Goal: Browse casually

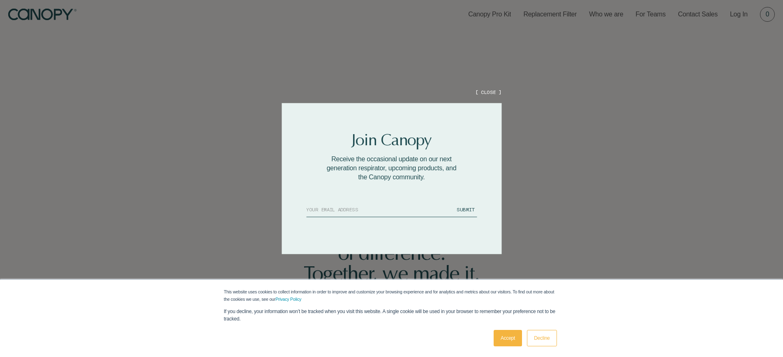
click at [621, 179] on div at bounding box center [391, 178] width 783 height 357
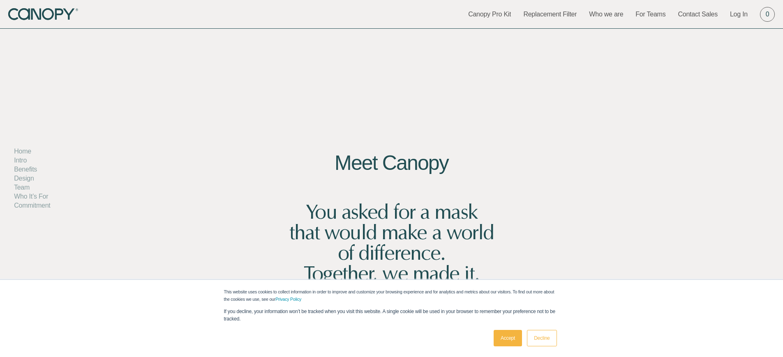
scroll to position [2933, 0]
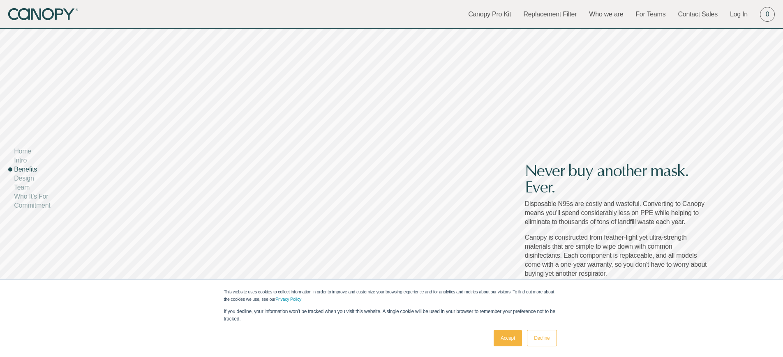
click at [617, 179] on h2 "Never buy another mask. Ever." at bounding box center [617, 179] width 185 height 33
